Goal: Task Accomplishment & Management: Complete application form

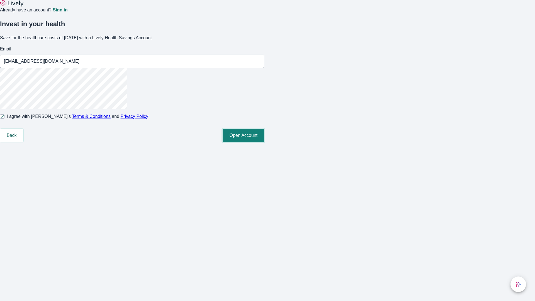
click at [264, 142] on button "Open Account" at bounding box center [244, 135] width 42 height 13
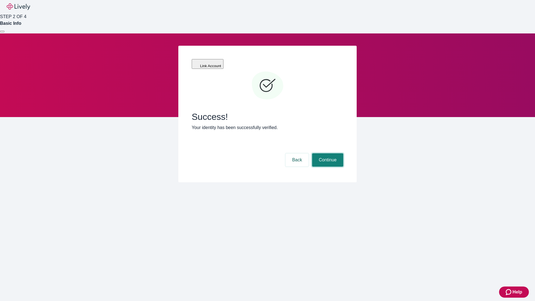
click at [327, 153] on button "Continue" at bounding box center [327, 159] width 31 height 13
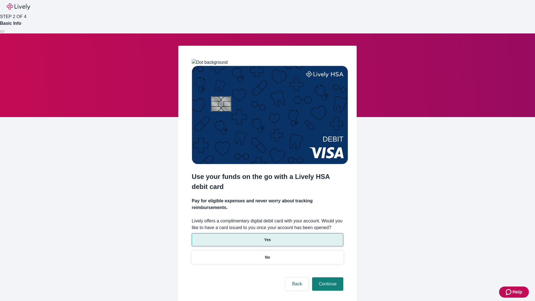
click at [267, 237] on p "Yes" at bounding box center [267, 240] width 7 height 6
click at [327, 277] on button "Continue" at bounding box center [327, 283] width 31 height 13
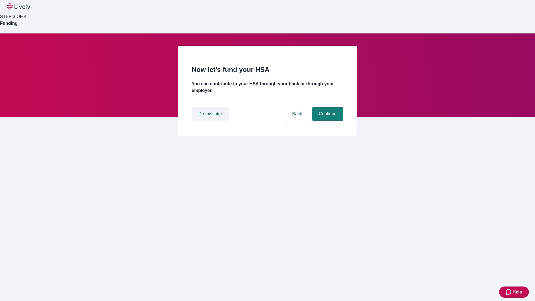
click at [211, 121] on button "Do this later" at bounding box center [210, 113] width 37 height 13
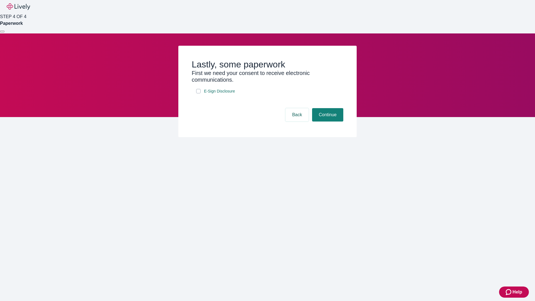
click at [198, 93] on input "E-Sign Disclosure" at bounding box center [198, 91] width 4 height 4
checkbox input "true"
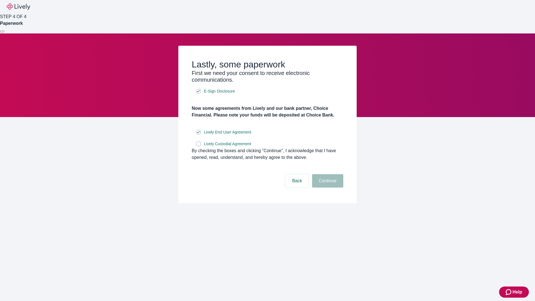
click at [198, 146] on input "Lively Custodial Agreement" at bounding box center [198, 144] width 4 height 4
checkbox input "true"
click at [327, 188] on button "Continue" at bounding box center [327, 180] width 31 height 13
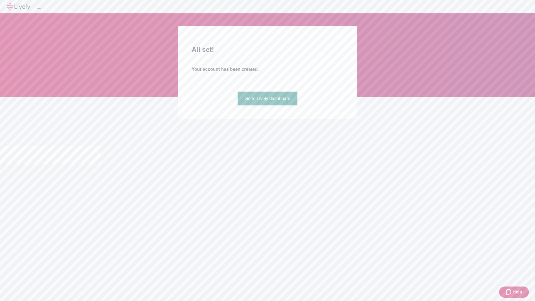
click at [267, 105] on link "Go to Lively dashboard" at bounding box center [267, 98] width 59 height 13
